Goal: Task Accomplishment & Management: Complete application form

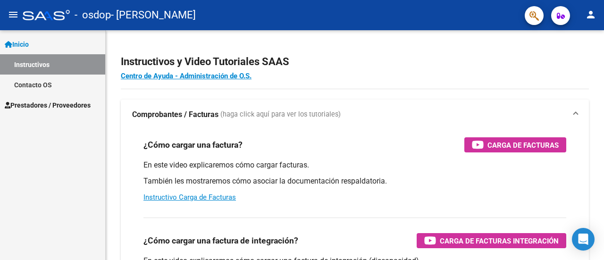
click at [29, 43] on span "Inicio" at bounding box center [17, 44] width 24 height 10
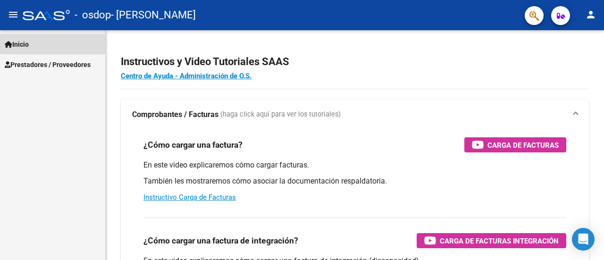
click at [29, 43] on span "Inicio" at bounding box center [17, 44] width 24 height 10
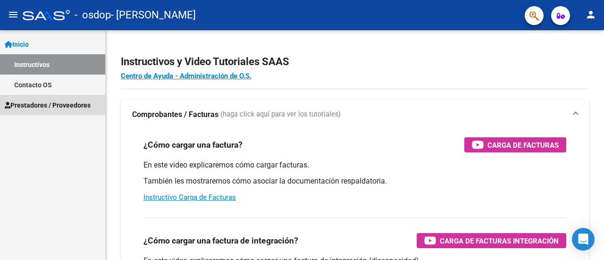
click at [56, 106] on span "Prestadores / Proveedores" at bounding box center [48, 105] width 86 height 10
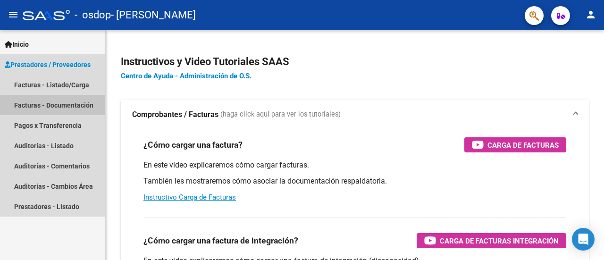
click at [57, 106] on link "Facturas - Documentación" at bounding box center [52, 105] width 105 height 20
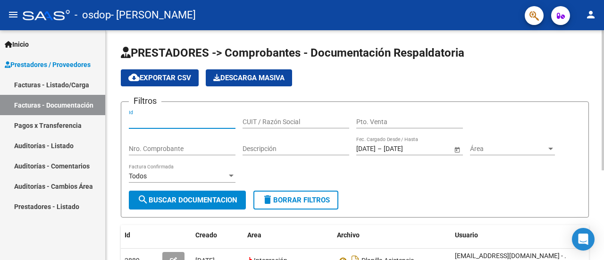
click at [219, 122] on input "Id" at bounding box center [182, 122] width 107 height 8
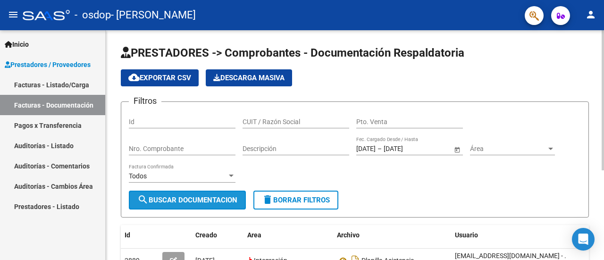
click at [207, 198] on span "search Buscar Documentacion" at bounding box center [187, 200] width 100 height 8
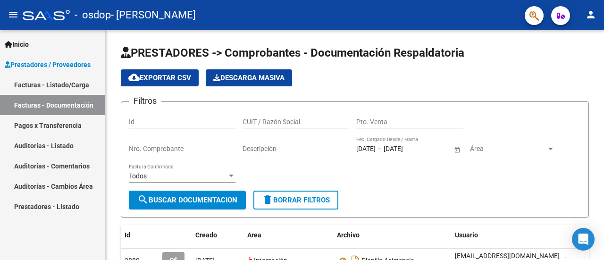
click at [64, 83] on link "Facturas - Listado/Carga" at bounding box center [52, 85] width 105 height 20
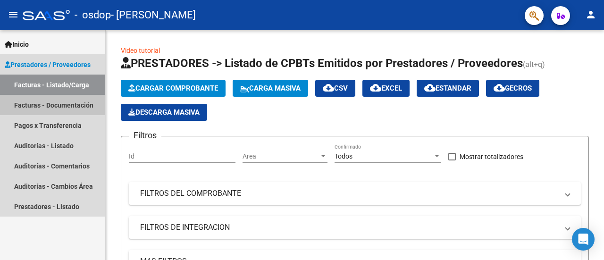
click at [37, 109] on link "Facturas - Documentación" at bounding box center [52, 105] width 105 height 20
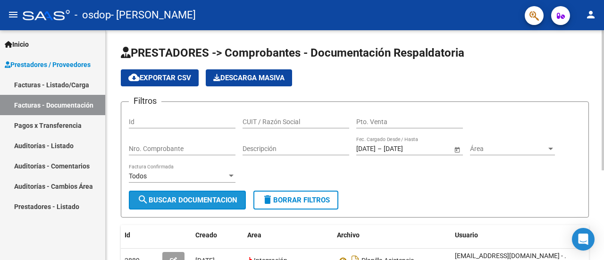
click at [205, 204] on span "search Buscar Documentacion" at bounding box center [187, 200] width 100 height 8
click at [600, 250] on div "PRESTADORES -> Comprobantes - Documentación Respaldatoria cloud_download Export…" at bounding box center [355, 215] width 499 height 370
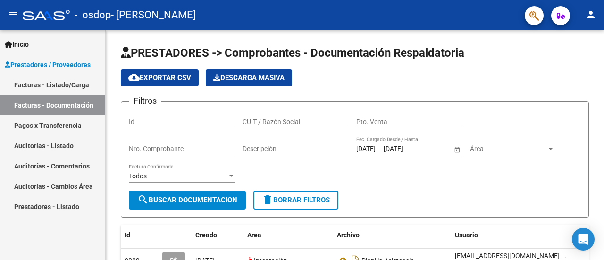
click at [66, 89] on link "Facturas - Listado/Carga" at bounding box center [52, 85] width 105 height 20
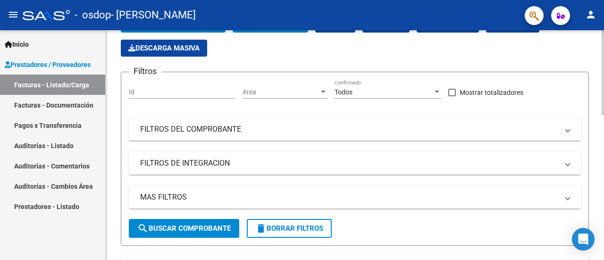
scroll to position [94, 0]
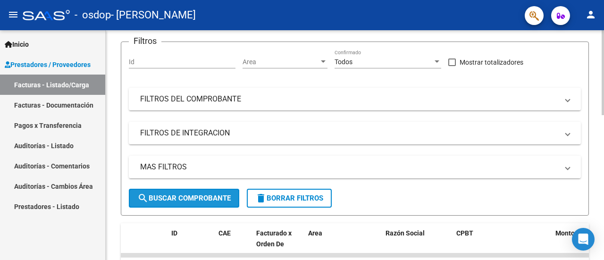
click at [213, 201] on span "search Buscar Comprobante" at bounding box center [183, 198] width 93 height 8
click at [201, 196] on span "search Buscar Comprobante" at bounding box center [183, 198] width 93 height 8
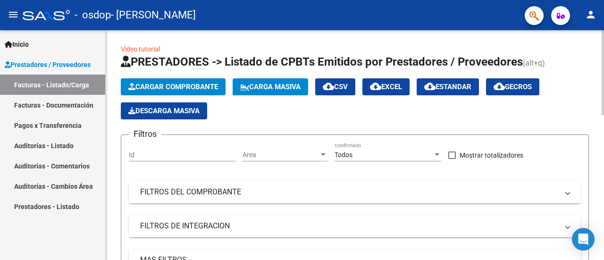
scroll to position [0, 0]
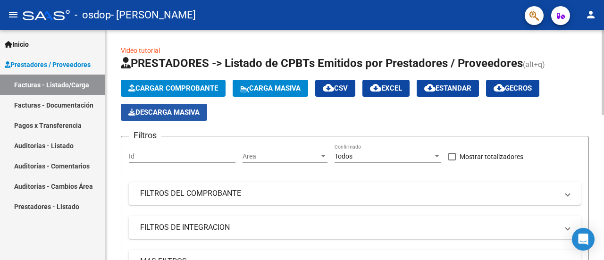
click at [178, 107] on button "Descarga Masiva" at bounding box center [164, 112] width 86 height 17
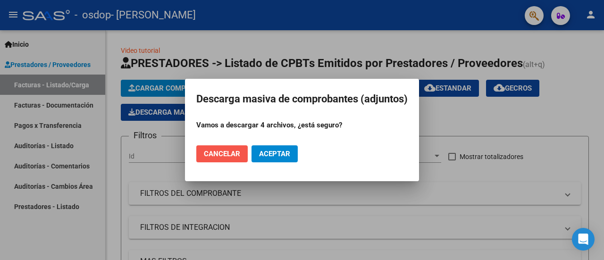
click at [233, 153] on span "Cancelar" at bounding box center [222, 154] width 36 height 8
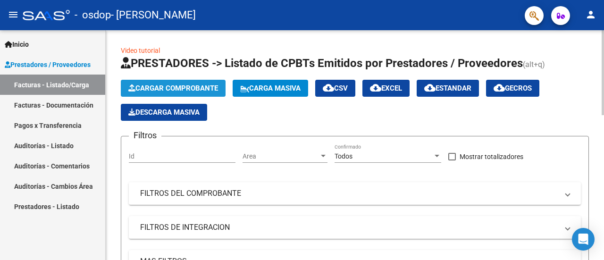
click at [209, 88] on span "Cargar Comprobante" at bounding box center [173, 88] width 90 height 8
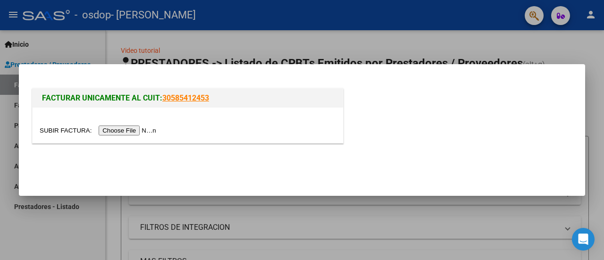
click at [132, 129] on input "file" at bounding box center [99, 131] width 119 height 10
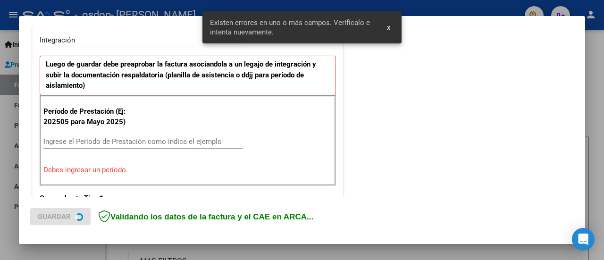
scroll to position [235, 0]
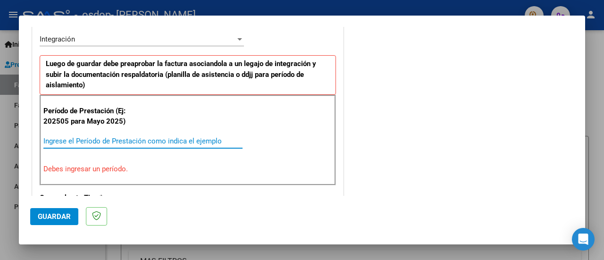
click at [86, 137] on input "Ingrese el Período de Prestación como indica el ejemplo" at bounding box center [142, 141] width 199 height 8
click at [93, 138] on input "Ingrese el Período de Prestación como indica el ejemplo" at bounding box center [142, 141] width 199 height 8
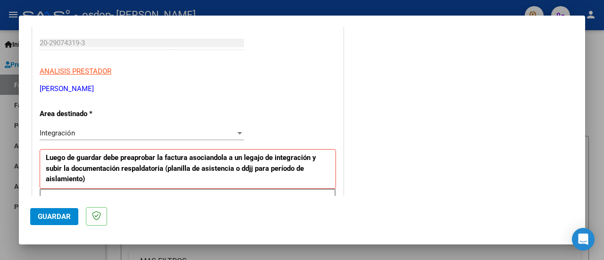
scroll to position [141, 0]
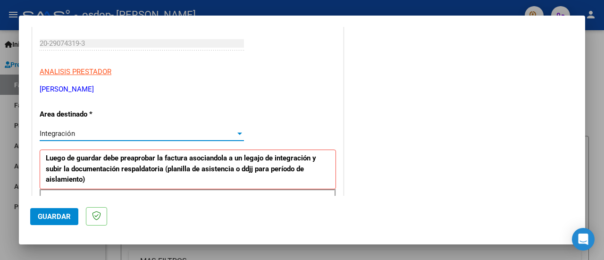
click at [238, 133] on div at bounding box center [240, 134] width 5 height 2
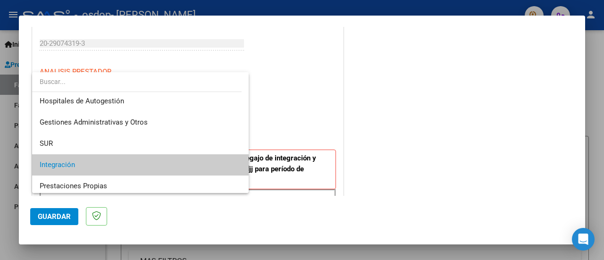
scroll to position [0, 0]
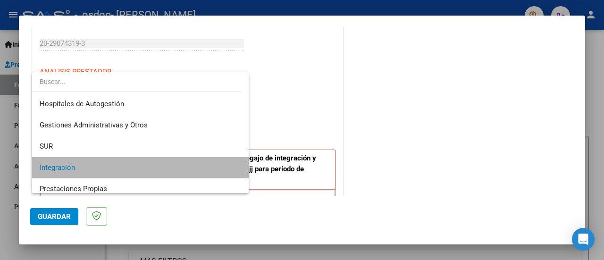
click at [206, 163] on span "Integración" at bounding box center [141, 167] width 202 height 21
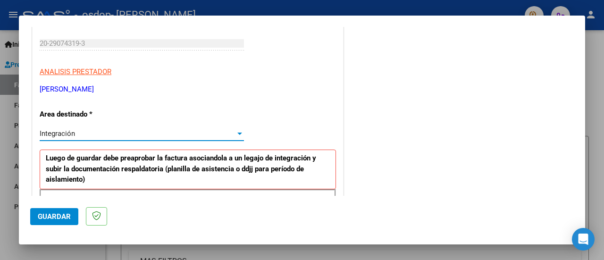
click at [84, 133] on div "Integración" at bounding box center [138, 133] width 196 height 8
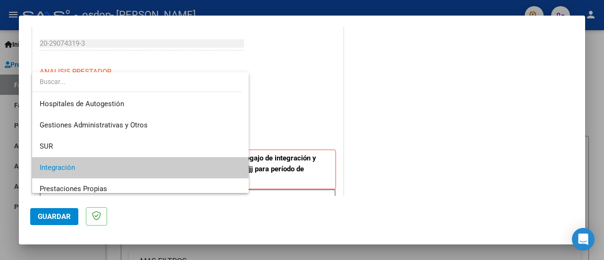
scroll to position [35, 0]
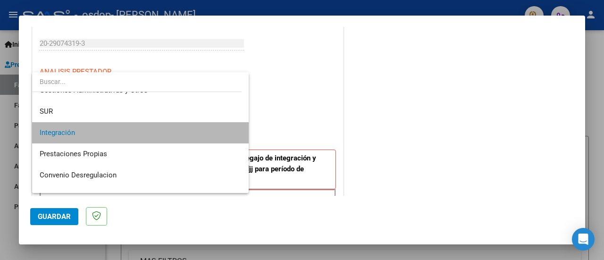
click at [210, 136] on span "Integración" at bounding box center [141, 132] width 202 height 21
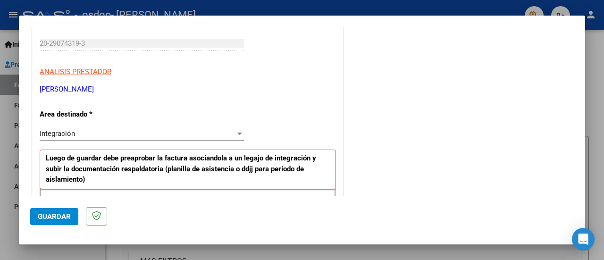
click at [585, 191] on div at bounding box center [302, 130] width 604 height 260
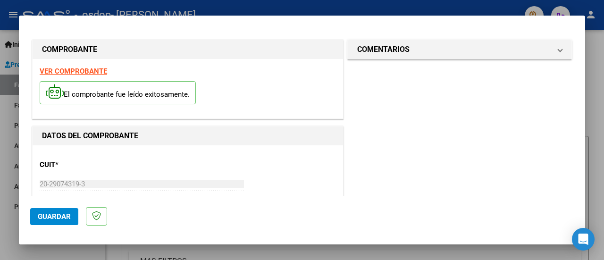
click at [585, 191] on form "Filtros Id Area Area Todos Confirmado Mostrar totalizadores FILTROS DEL COMPROB…" at bounding box center [355, 223] width 468 height 174
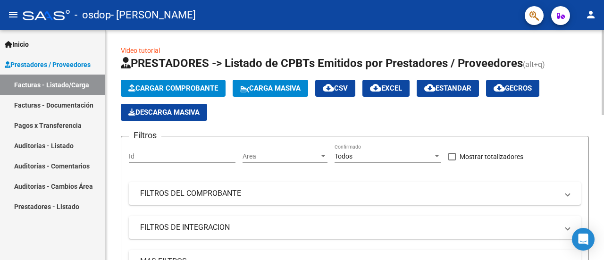
click at [189, 88] on span "Cargar Comprobante" at bounding box center [173, 88] width 90 height 8
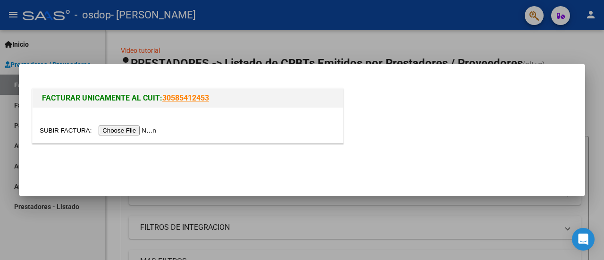
click at [151, 127] on input "file" at bounding box center [99, 131] width 119 height 10
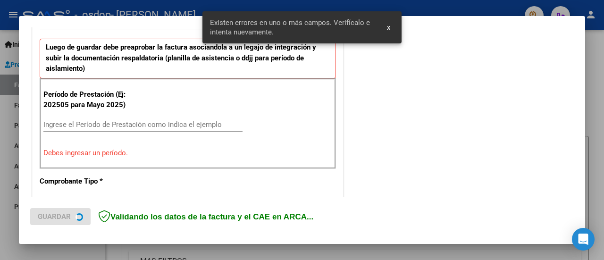
scroll to position [253, 0]
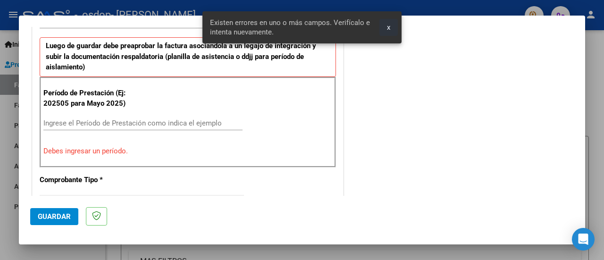
click at [390, 25] on span "x" at bounding box center [388, 27] width 3 height 8
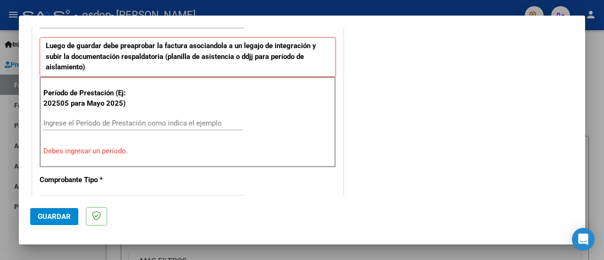
click at [96, 123] on input "Ingrese el Período de Prestación como indica el ejemplo" at bounding box center [142, 123] width 199 height 8
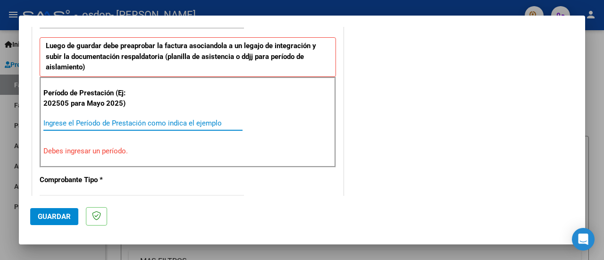
click at [96, 123] on input "Ingrese el Período de Prestación como indica el ejemplo" at bounding box center [142, 123] width 199 height 8
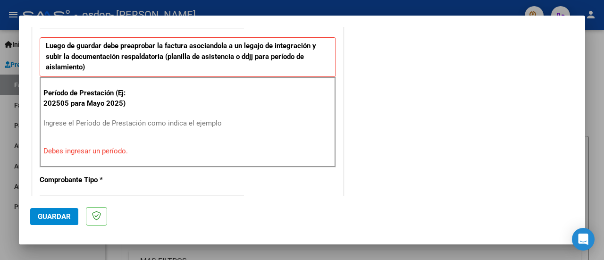
drag, startPoint x: 83, startPoint y: 150, endPoint x: 90, endPoint y: 120, distance: 30.5
click at [90, 120] on div "Período de Prestación (Ej: 202505 para [DATE]) Ingrese el Período de Prestación…" at bounding box center [188, 122] width 297 height 91
click at [90, 120] on input "Ingrese el Período de Prestación como indica el ejemplo" at bounding box center [142, 123] width 199 height 8
click at [127, 144] on div "Período de Prestación (Ej: 202505 para [DATE]) 170825 Ingrese el Período de Pre…" at bounding box center [188, 122] width 297 height 91
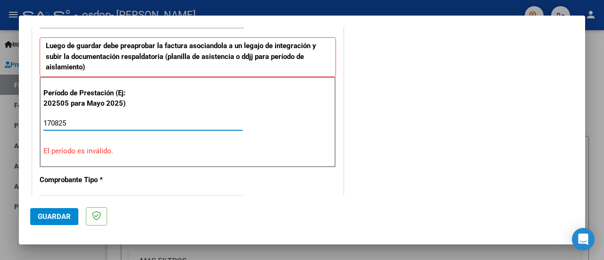
click at [76, 119] on input "170825" at bounding box center [142, 123] width 199 height 8
type input "1"
type input "0"
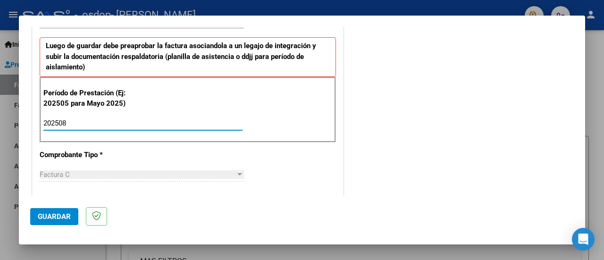
type input "202508"
click at [50, 215] on span "Guardar" at bounding box center [54, 216] width 33 height 8
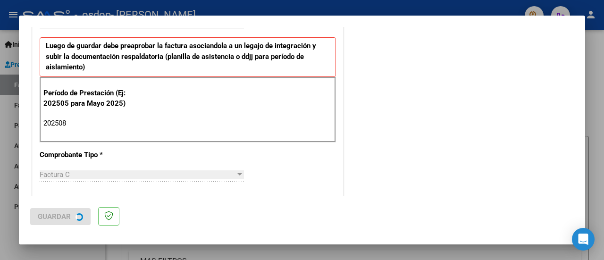
scroll to position [0, 0]
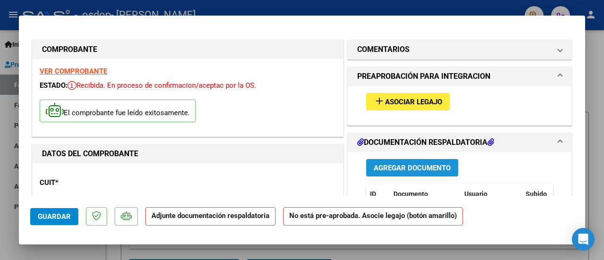
click at [410, 166] on span "Agregar Documento" at bounding box center [412, 168] width 77 height 8
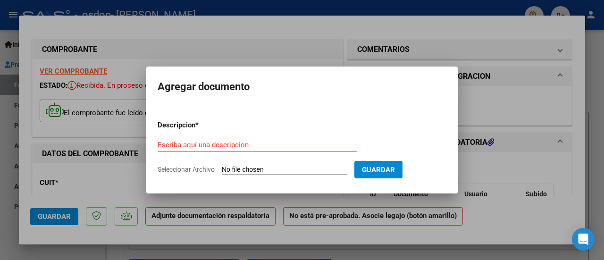
click at [185, 168] on span "Seleccionar Archivo" at bounding box center [186, 170] width 57 height 8
click at [222, 168] on input "Seleccionar Archivo" at bounding box center [284, 170] width 125 height 9
type input "C:\fakepath\[PERSON_NAME] 8.jfif"
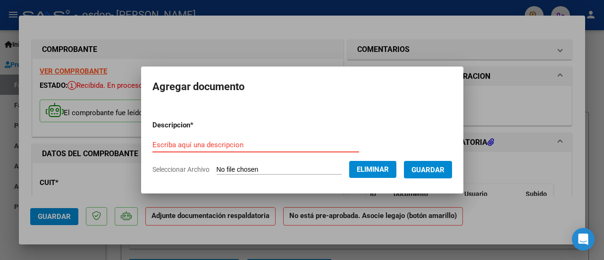
click at [205, 146] on input "Escriba aquí una descripcion" at bounding box center [256, 145] width 207 height 8
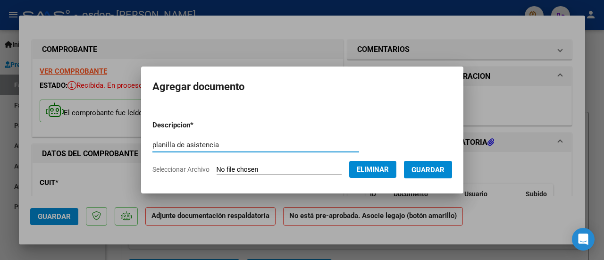
type input "planilla de asistencia"
click at [435, 164] on button "Guardar" at bounding box center [428, 169] width 48 height 17
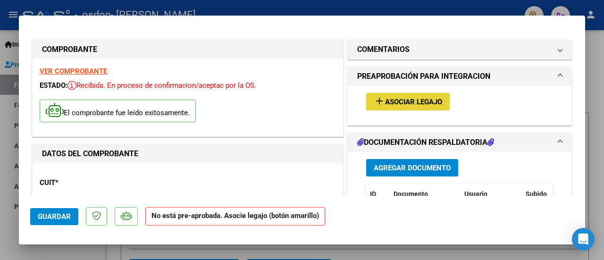
click at [418, 99] on span "Asociar Legajo" at bounding box center [413, 102] width 57 height 8
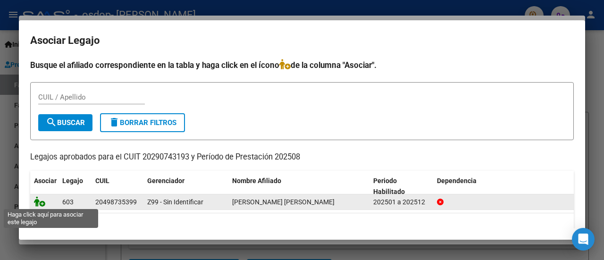
click at [42, 198] on icon at bounding box center [39, 201] width 11 height 10
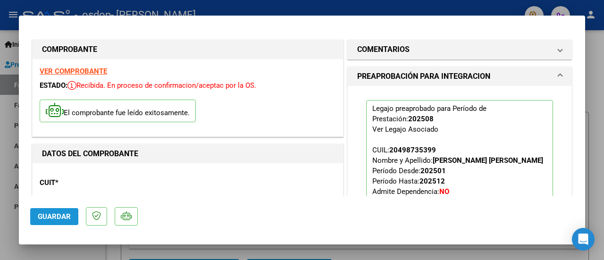
click at [57, 219] on span "Guardar" at bounding box center [54, 216] width 33 height 8
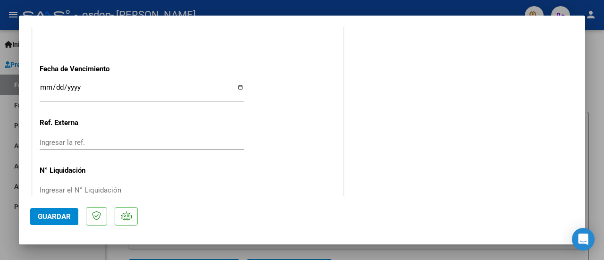
scroll to position [685, 0]
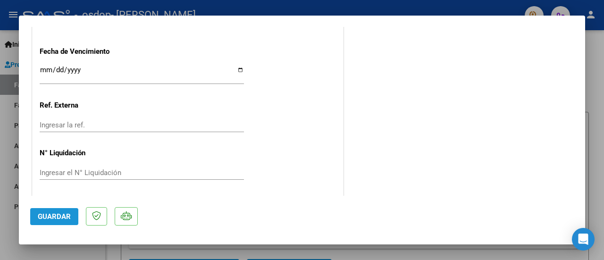
click at [61, 219] on span "Guardar" at bounding box center [54, 216] width 33 height 8
